Goal: Information Seeking & Learning: Check status

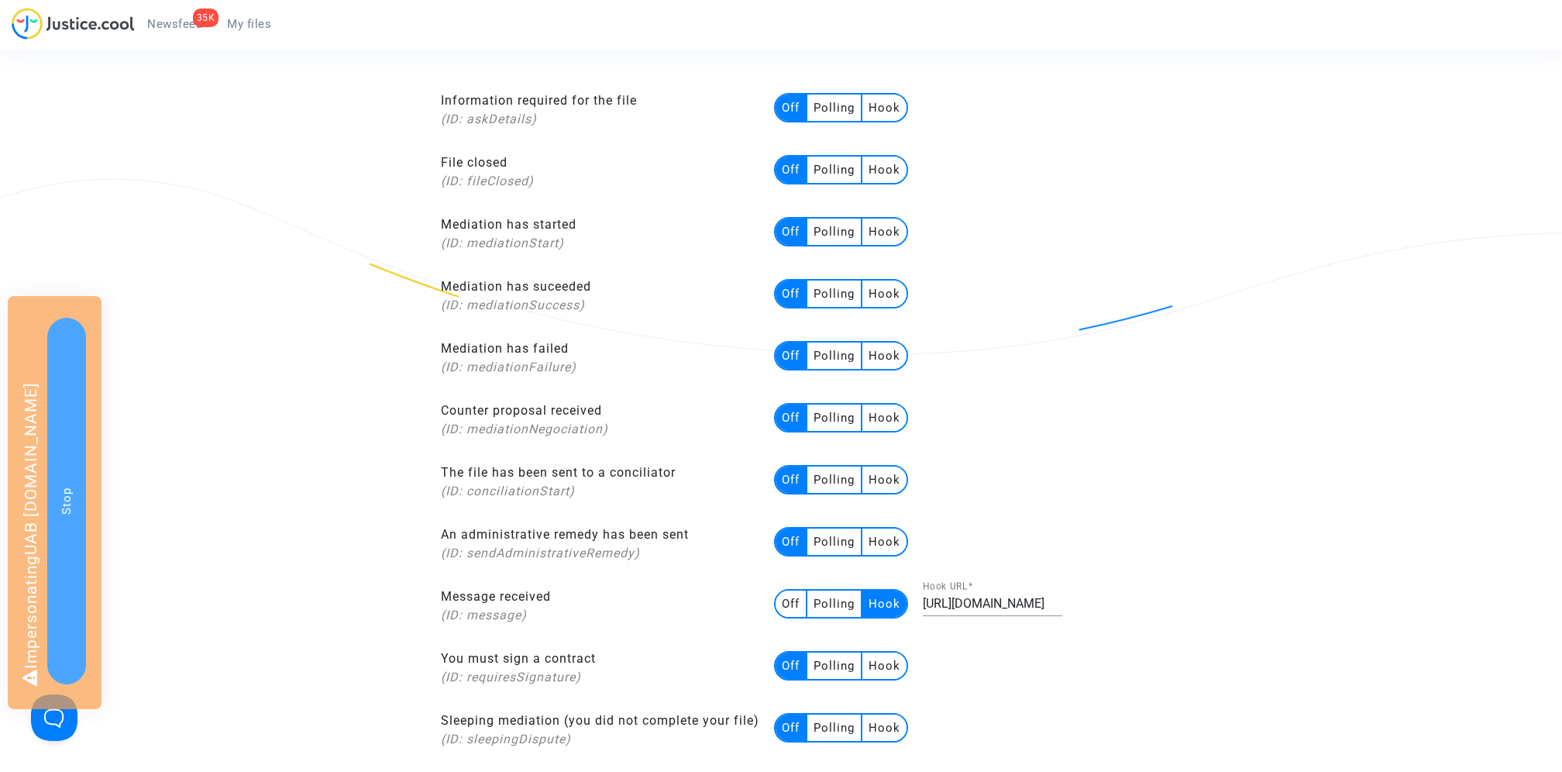
scroll to position [277, 0]
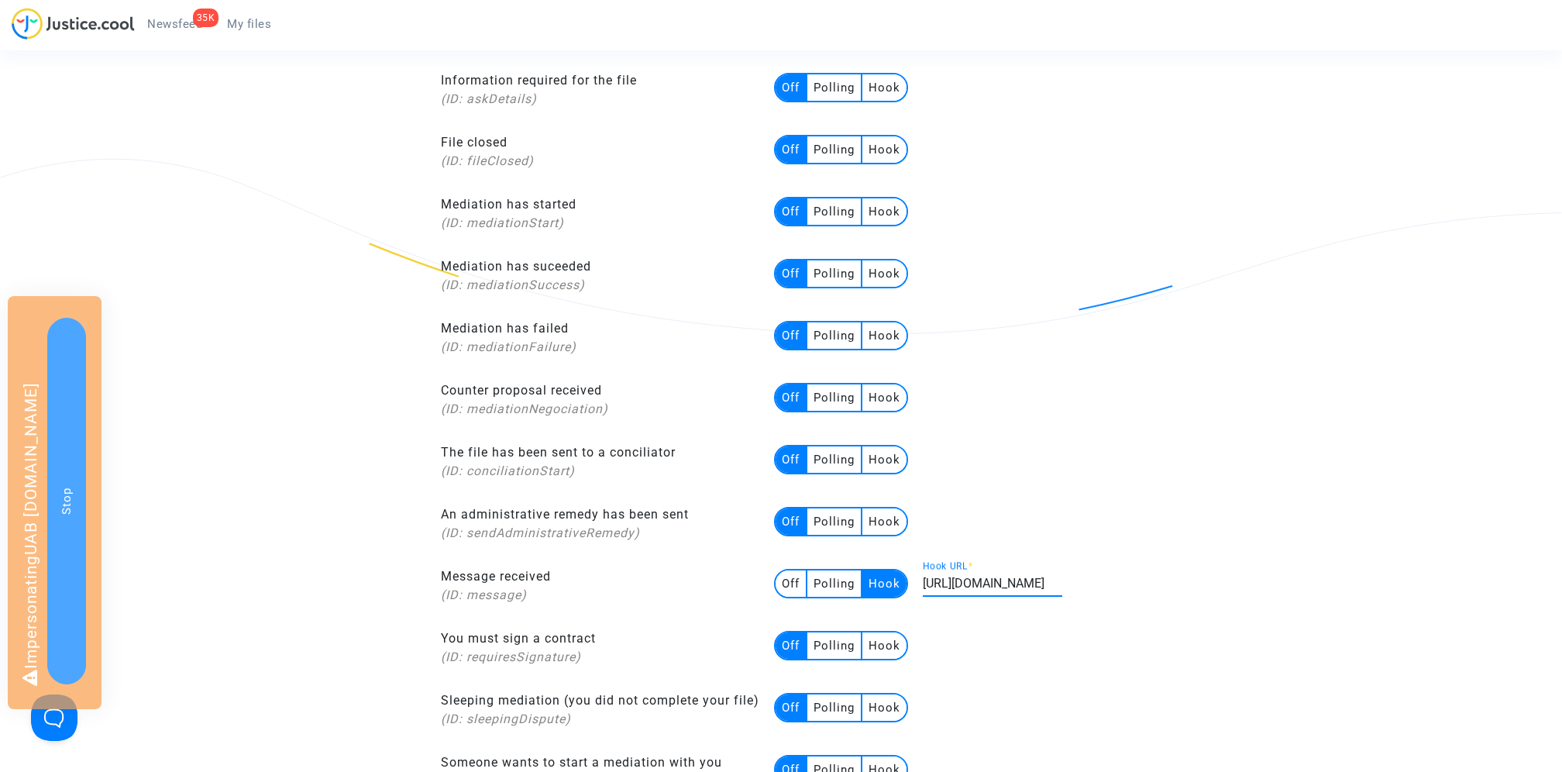
click at [982, 576] on input "[URL][DOMAIN_NAME]" at bounding box center [992, 583] width 139 height 14
click at [1130, 480] on div "Hooks The hooks allow you to be advised, via our API, of any event happening on…" at bounding box center [781, 657] width 706 height 1437
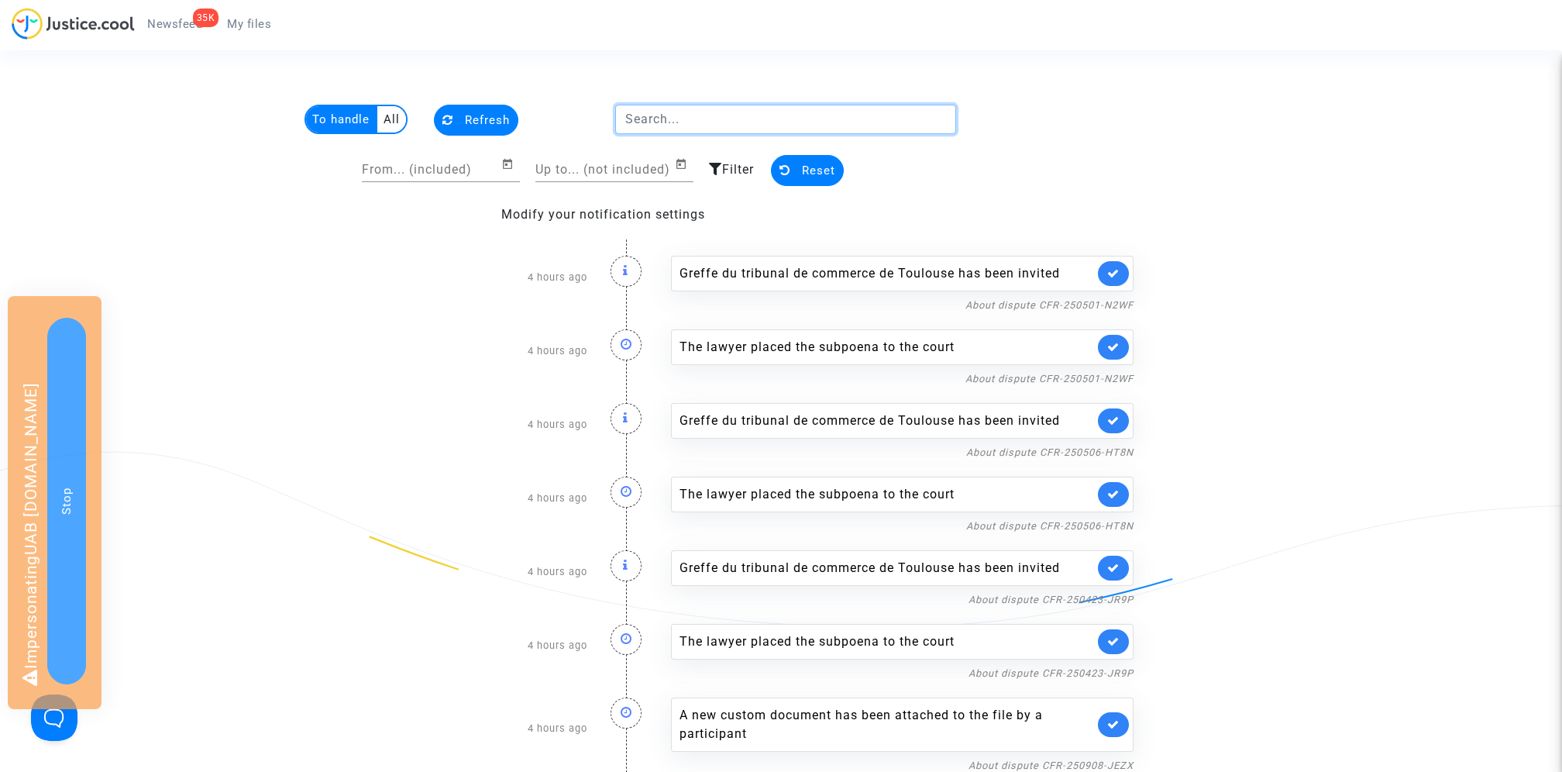
click at [671, 126] on input "text" at bounding box center [786, 119] width 342 height 29
paste input "CFR-250508-R9VU"
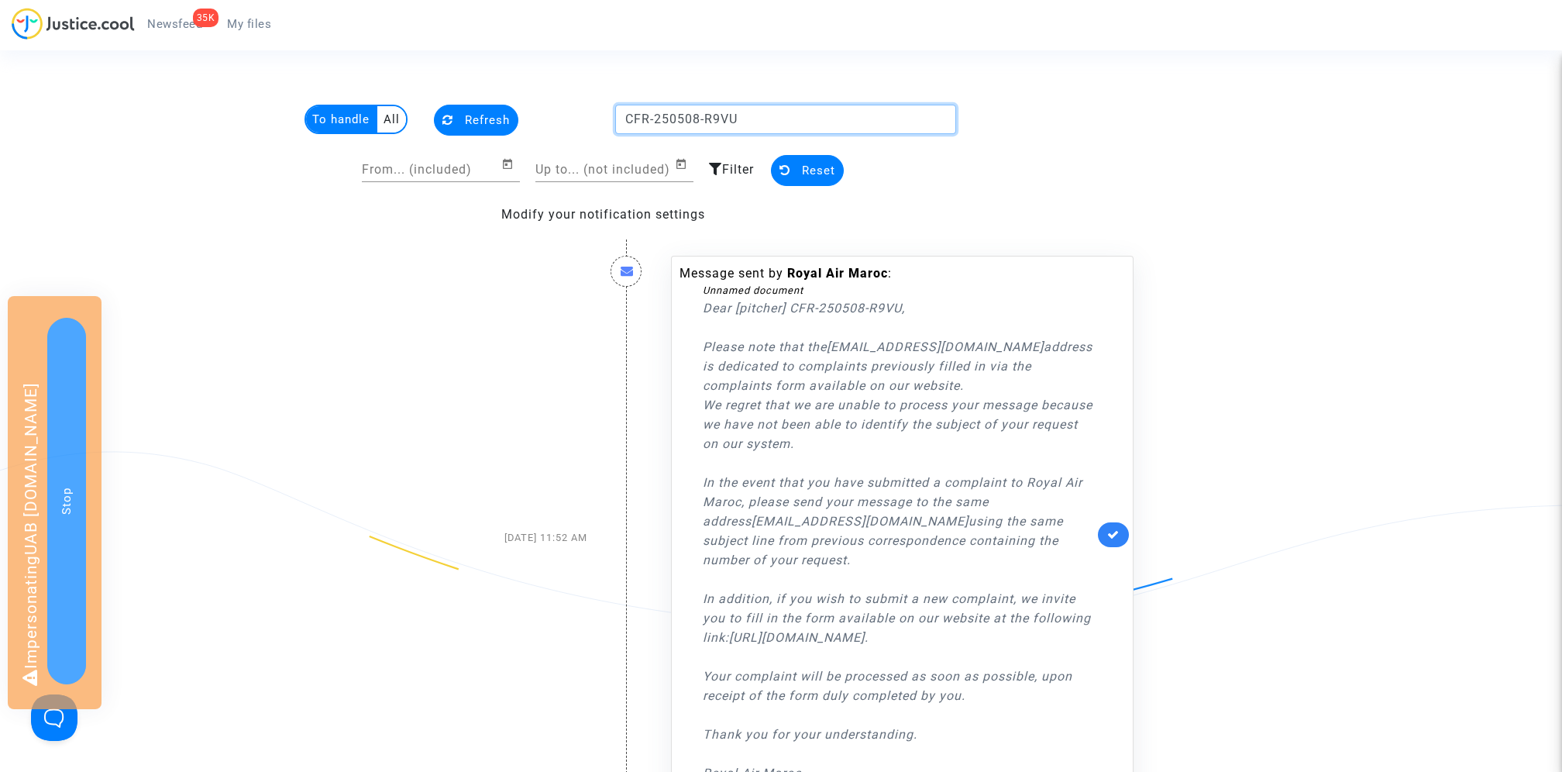
type input "CFR-250508-R9VU"
click at [392, 118] on multi-toggle-item "All" at bounding box center [391, 119] width 29 height 26
click at [767, 122] on input "CFR-250508-R9VU" at bounding box center [786, 119] width 342 height 29
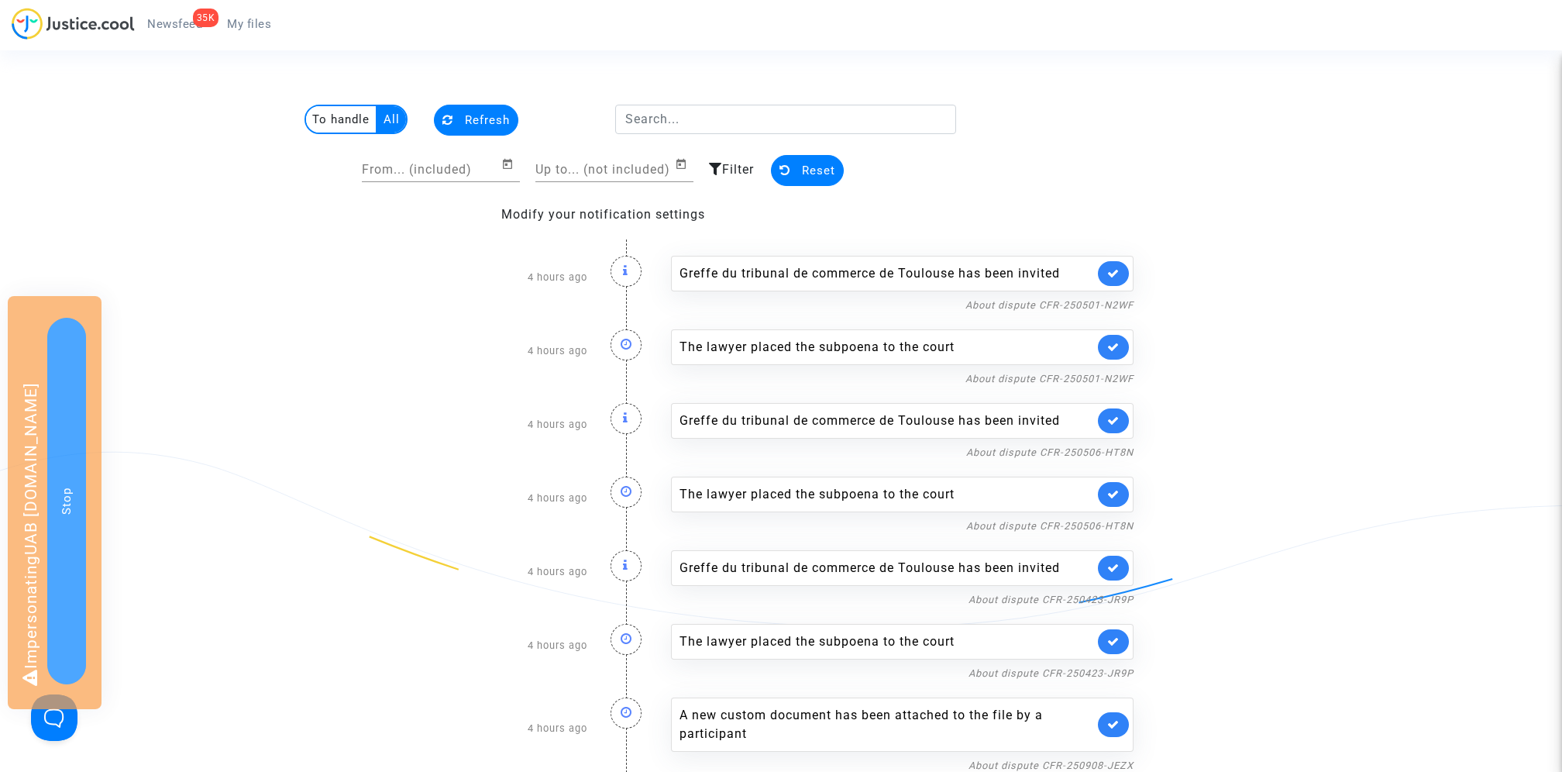
click at [337, 119] on multi-toggle-item "To handle" at bounding box center [341, 119] width 71 height 26
click at [466, 173] on input "From... (included)" at bounding box center [431, 170] width 139 height 14
click at [590, 170] on input "Up to... (not included)" at bounding box center [604, 170] width 139 height 14
click at [676, 164] on icon "Open calendar" at bounding box center [681, 164] width 12 height 19
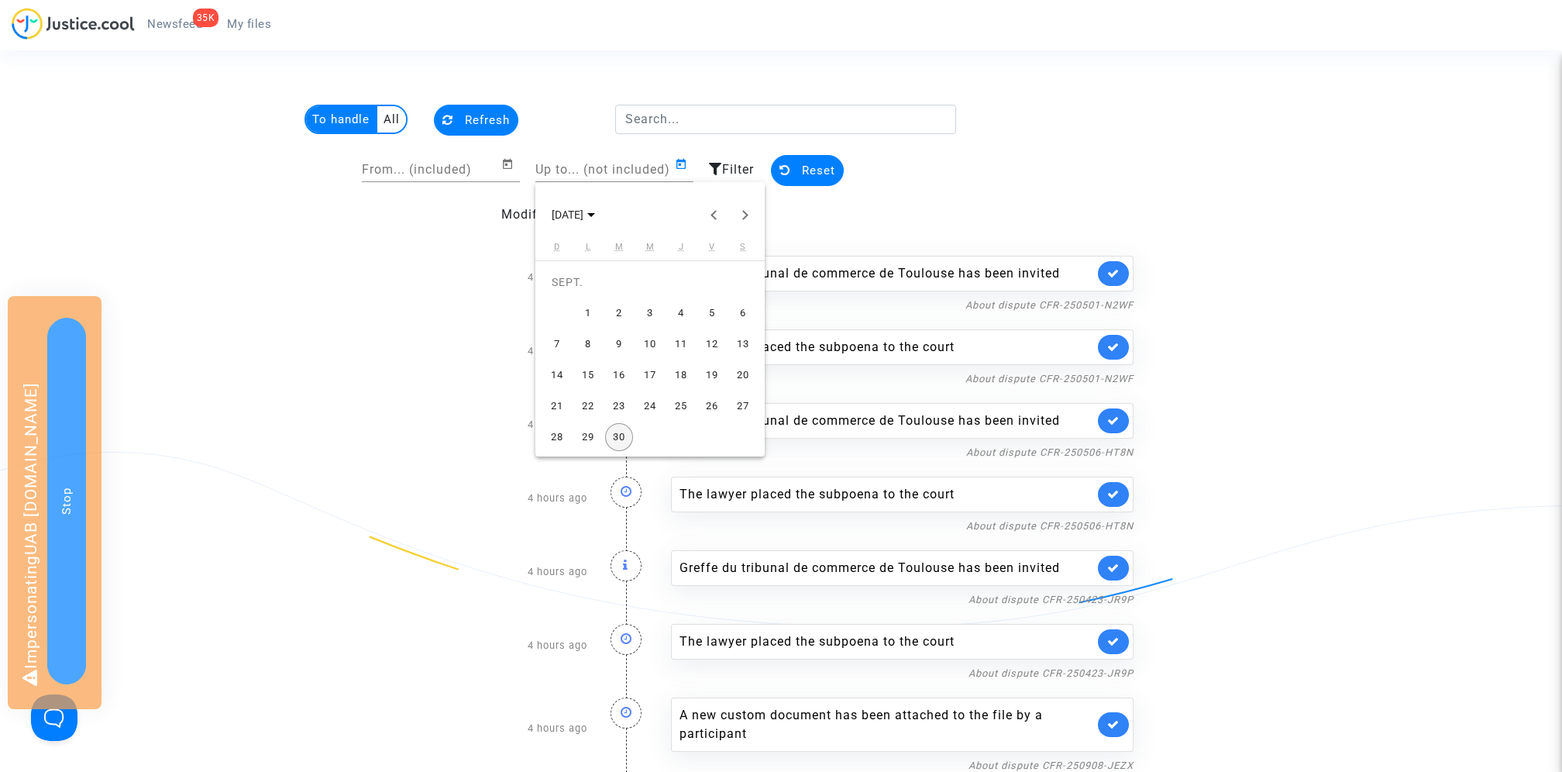
click at [590, 432] on div "29" at bounding box center [588, 437] width 28 height 28
type input "[DATE]"
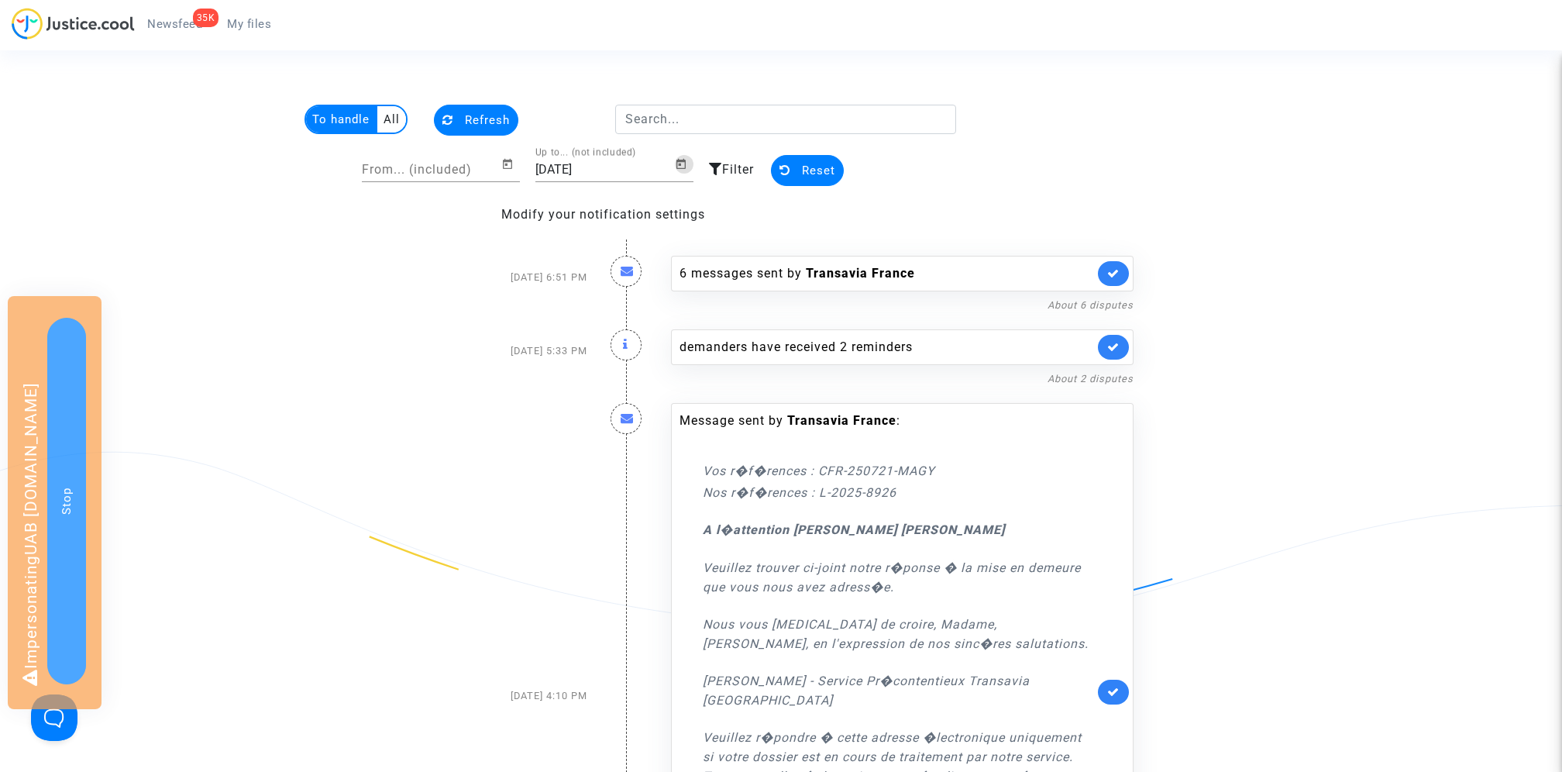
click at [480, 167] on input "From... (included)" at bounding box center [431, 170] width 139 height 14
click at [508, 167] on icon "Open calendar" at bounding box center [507, 164] width 12 height 19
click at [418, 430] on div "29" at bounding box center [415, 437] width 28 height 28
type input "[DATE]"
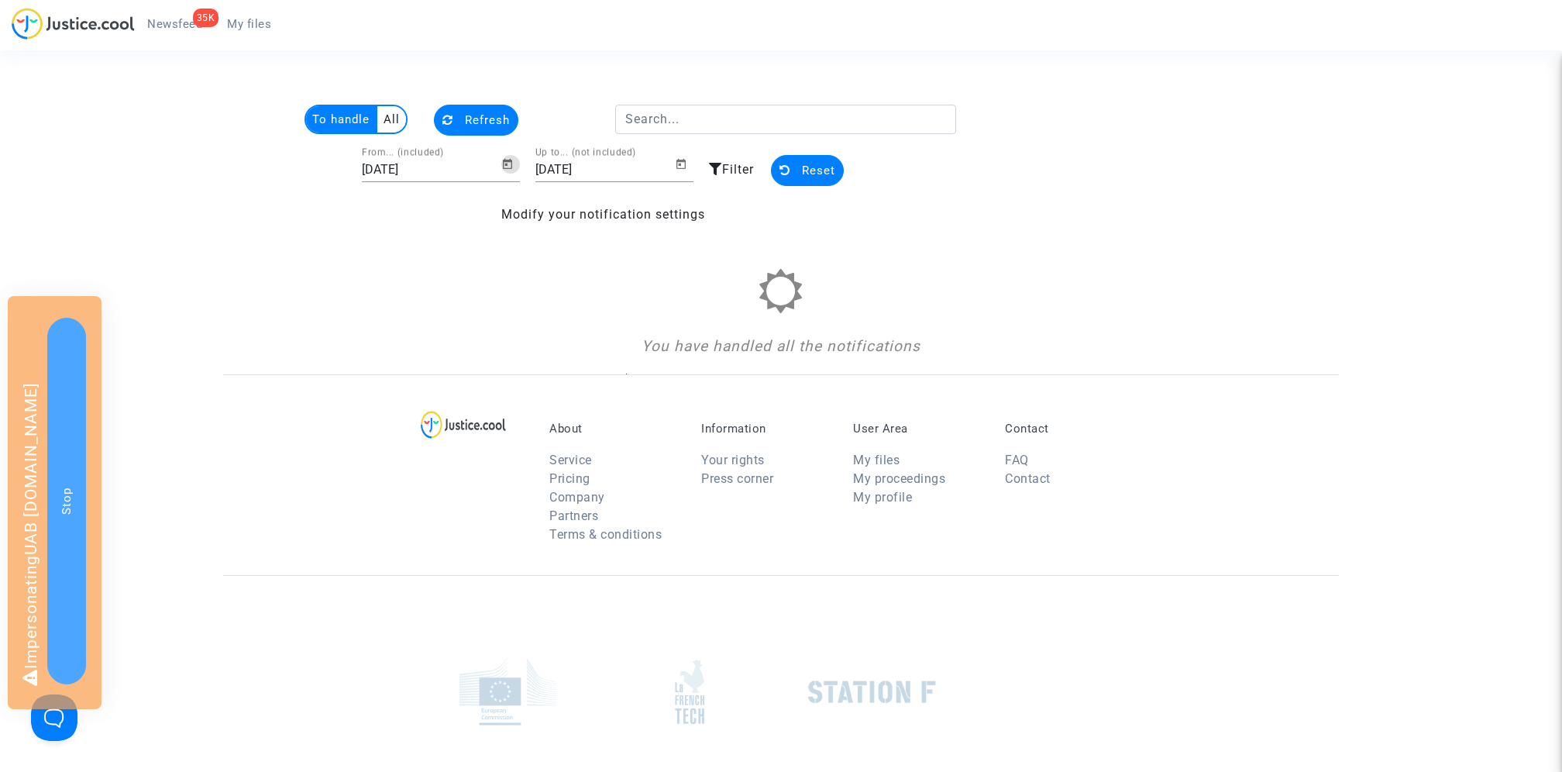
click at [731, 172] on span "Filter" at bounding box center [738, 169] width 32 height 15
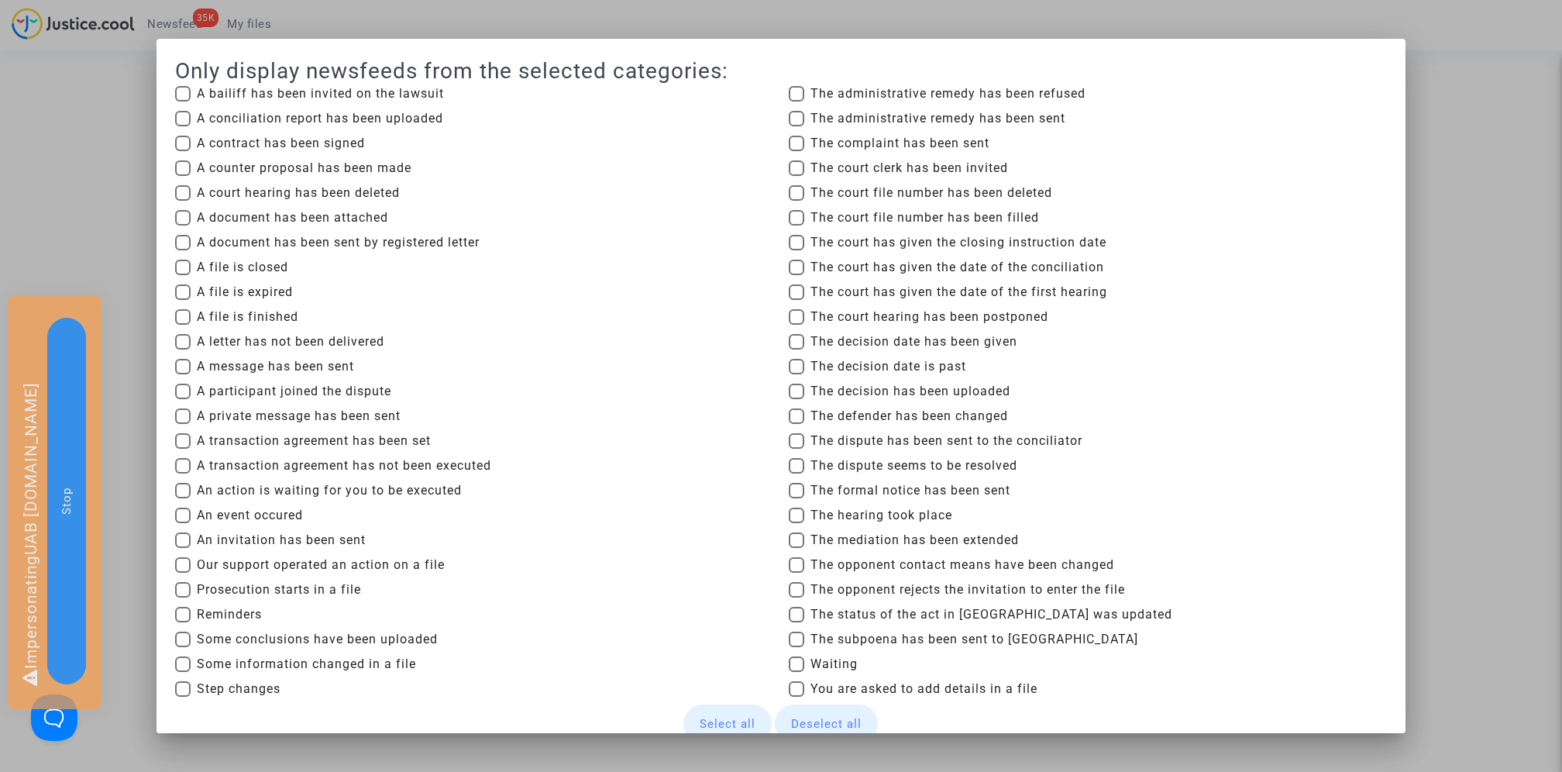
click at [1502, 232] on div at bounding box center [781, 386] width 1562 height 772
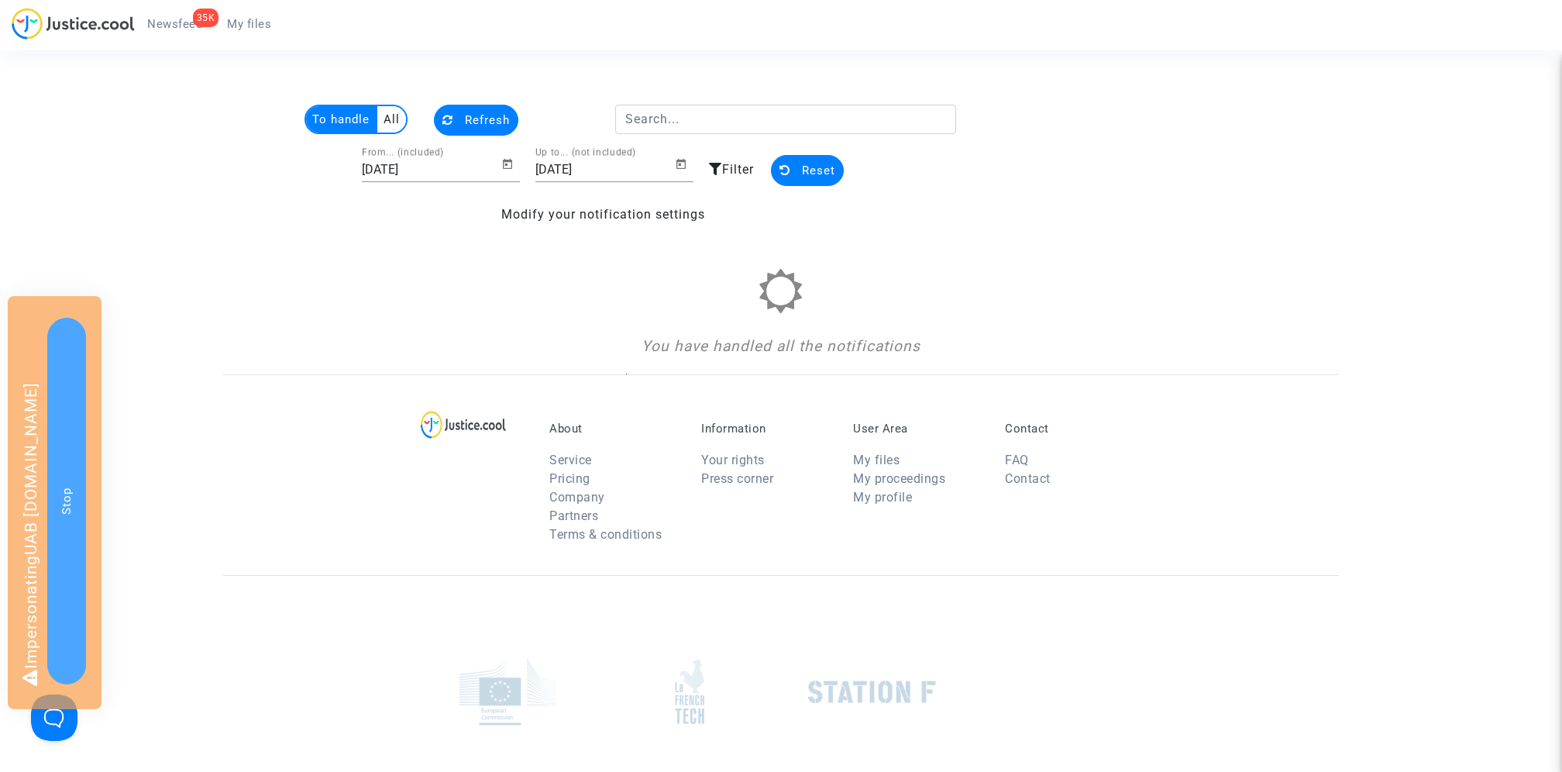
click at [611, 170] on input "[DATE]" at bounding box center [604, 170] width 139 height 14
click at [690, 171] on span "Open calendar" at bounding box center [684, 164] width 19 height 19
click at [618, 442] on div "30" at bounding box center [619, 437] width 28 height 28
type input "[DATE]"
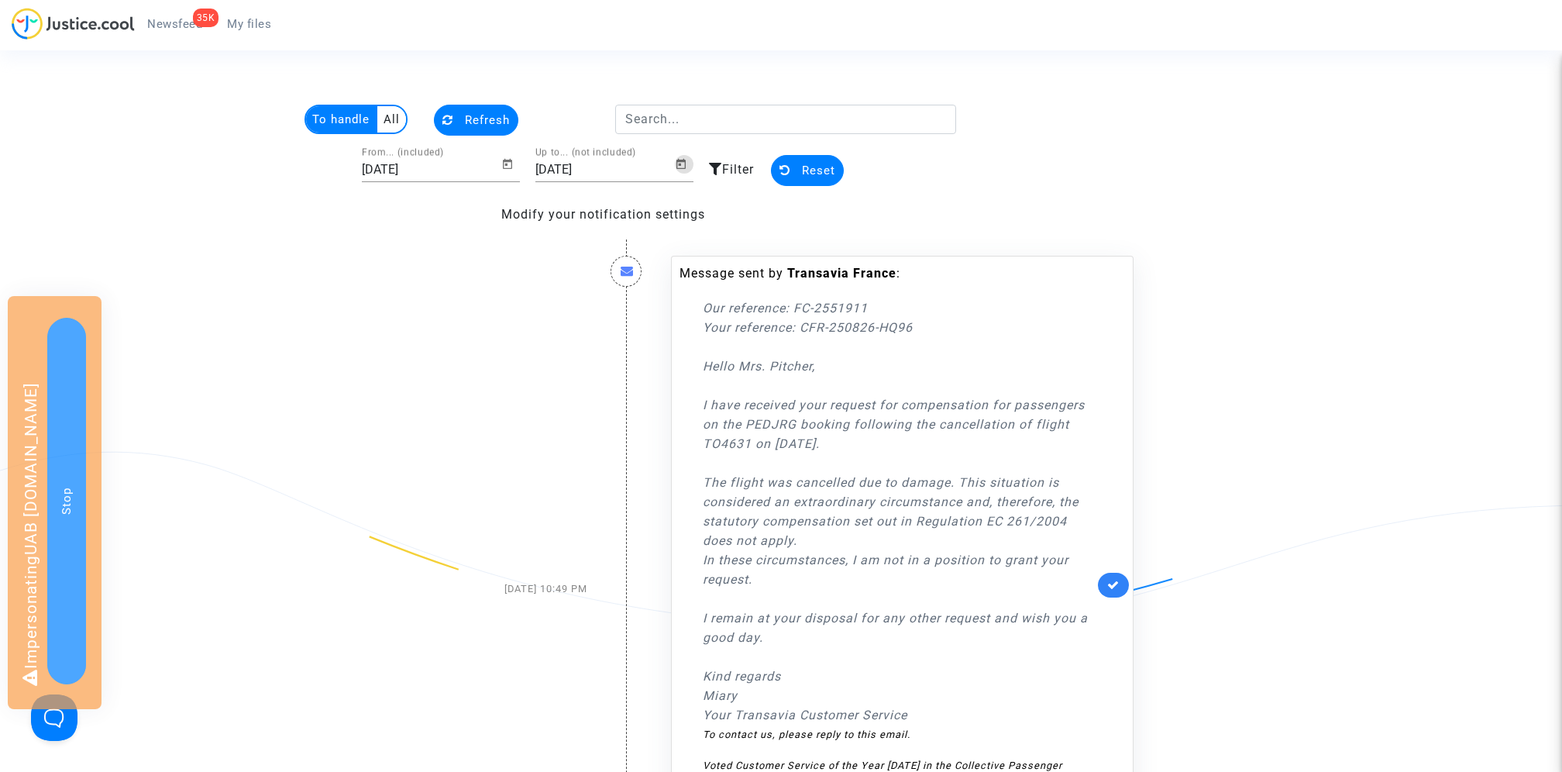
click at [725, 165] on span "Filter" at bounding box center [738, 169] width 32 height 15
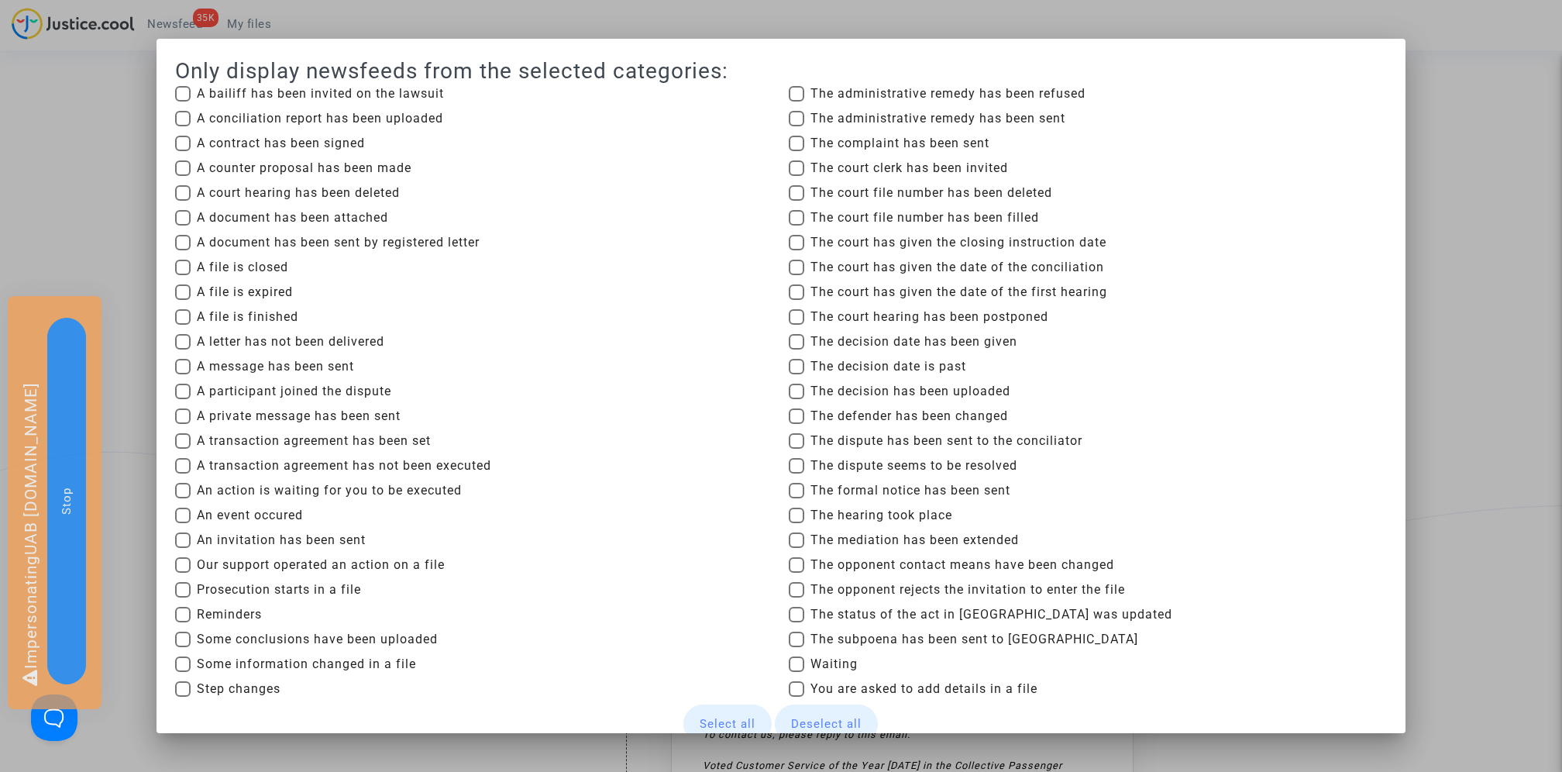
click at [267, 414] on span "A private message has been sent" at bounding box center [299, 416] width 204 height 19
click at [183, 424] on input "A private message has been sent" at bounding box center [182, 424] width 1 height 1
checkbox input "true"
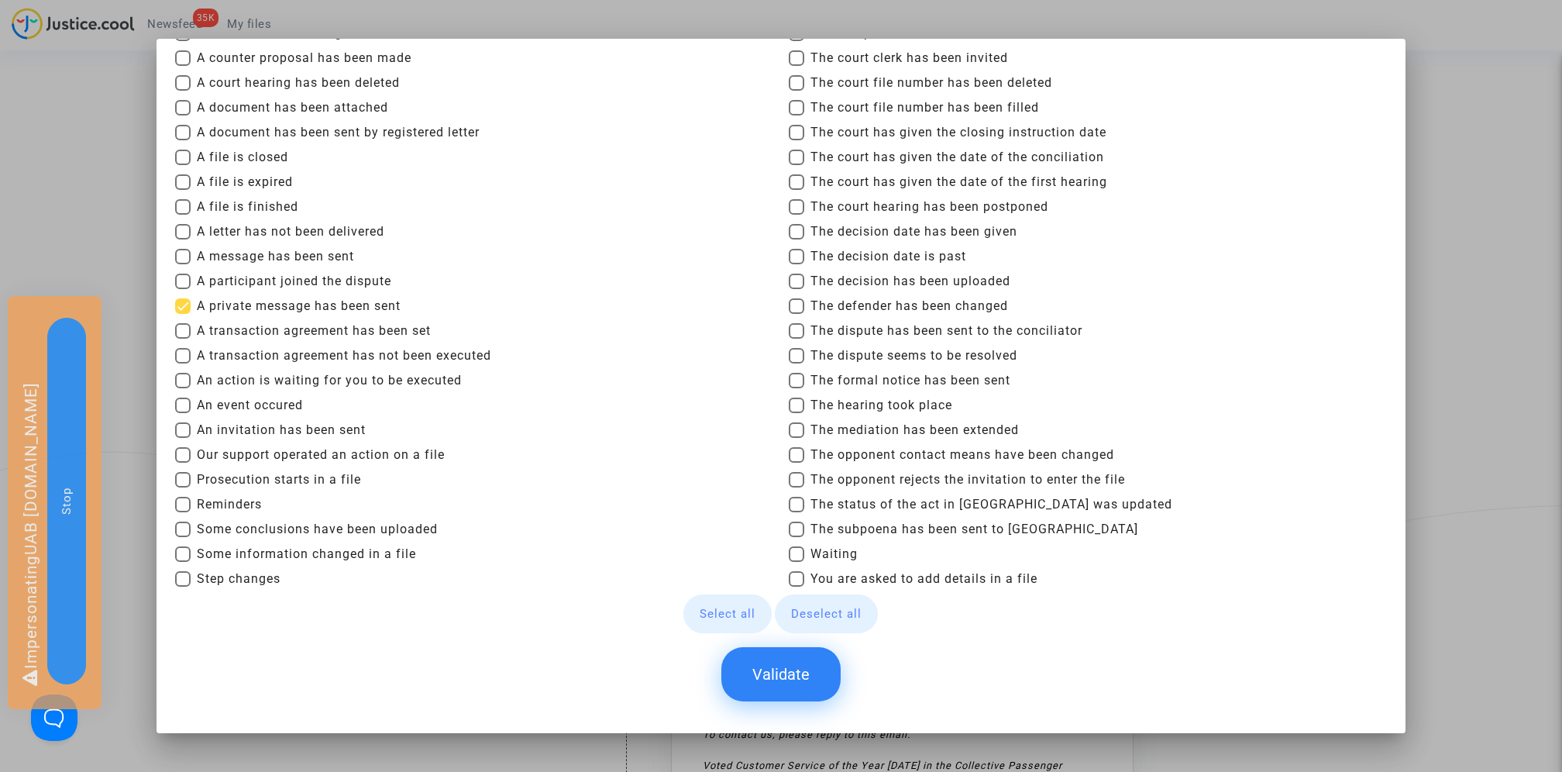
click at [790, 667] on button "Validate" at bounding box center [780, 674] width 119 height 54
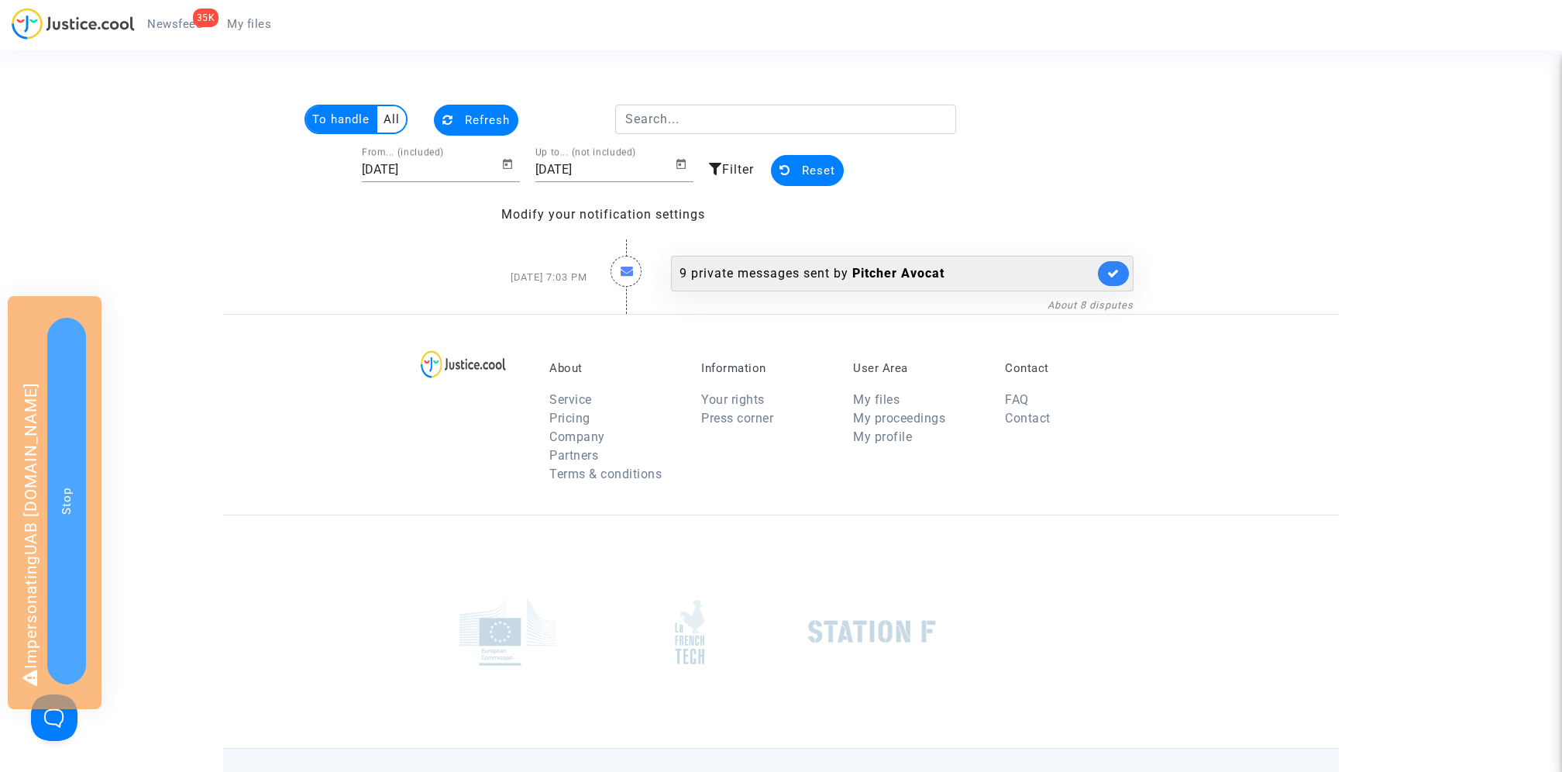
click at [871, 268] on b "Pitcher Avocat" at bounding box center [898, 273] width 92 height 15
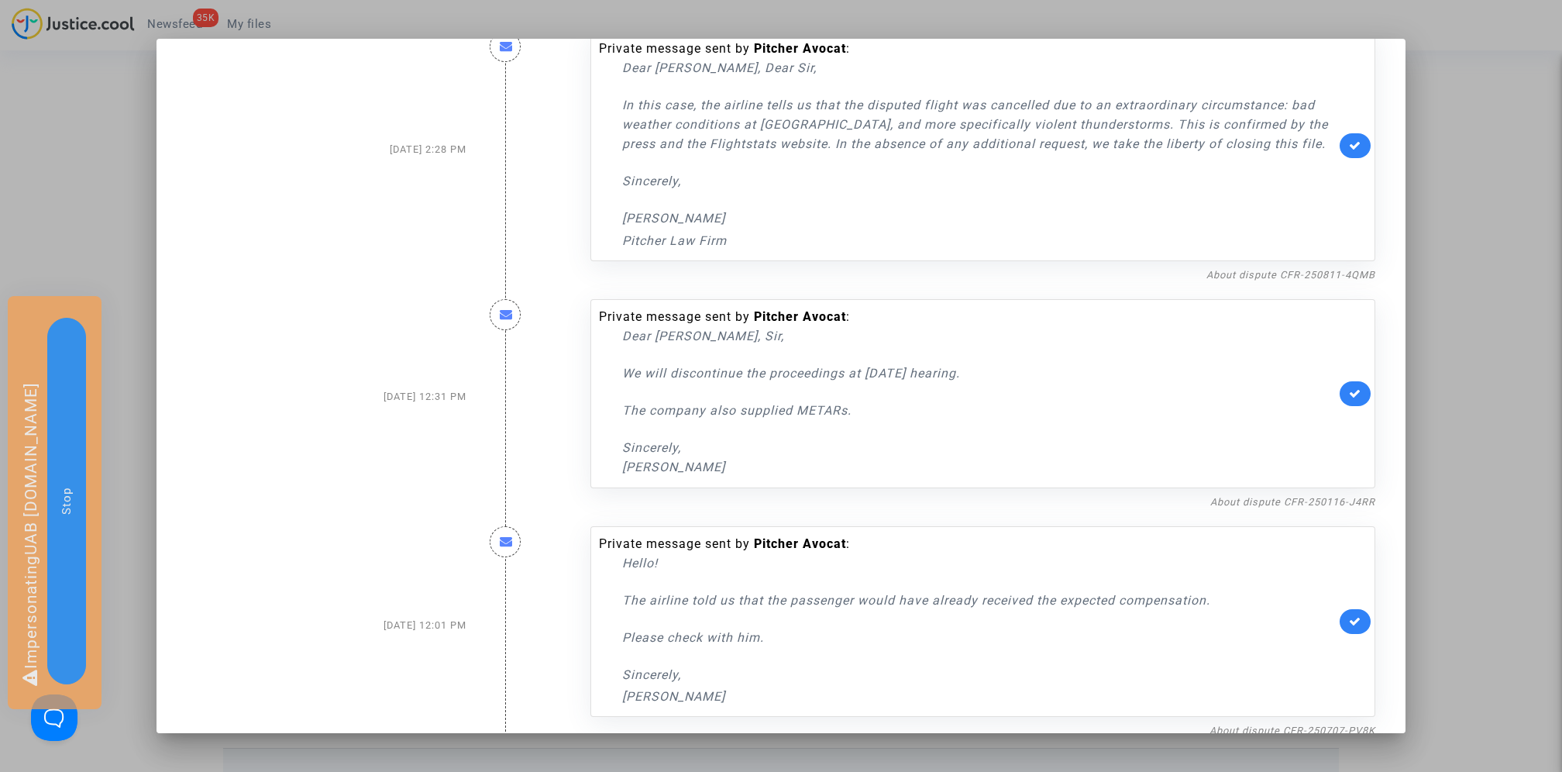
scroll to position [1427, 0]
click at [1476, 206] on div at bounding box center [781, 386] width 1562 height 772
